Goal: Find specific page/section: Find specific page/section

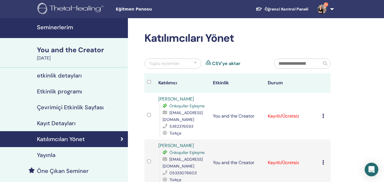
click at [61, 26] on h4 "Seminerlerim" at bounding box center [80, 27] width 87 height 7
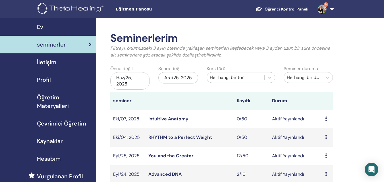
scroll to position [28, 0]
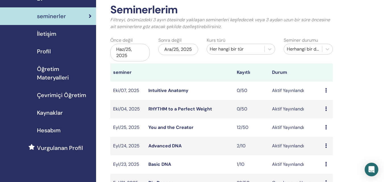
click at [175, 126] on link "You and the Creator" at bounding box center [170, 127] width 45 height 6
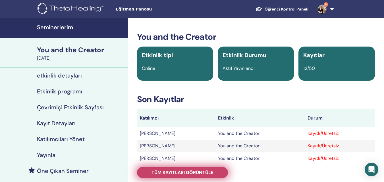
click at [197, 172] on span "Tüm kayıtları görüntüle" at bounding box center [182, 172] width 62 height 6
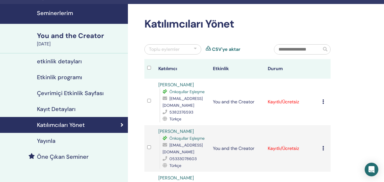
scroll to position [28, 0]
